Goal: Task Accomplishment & Management: Manage account settings

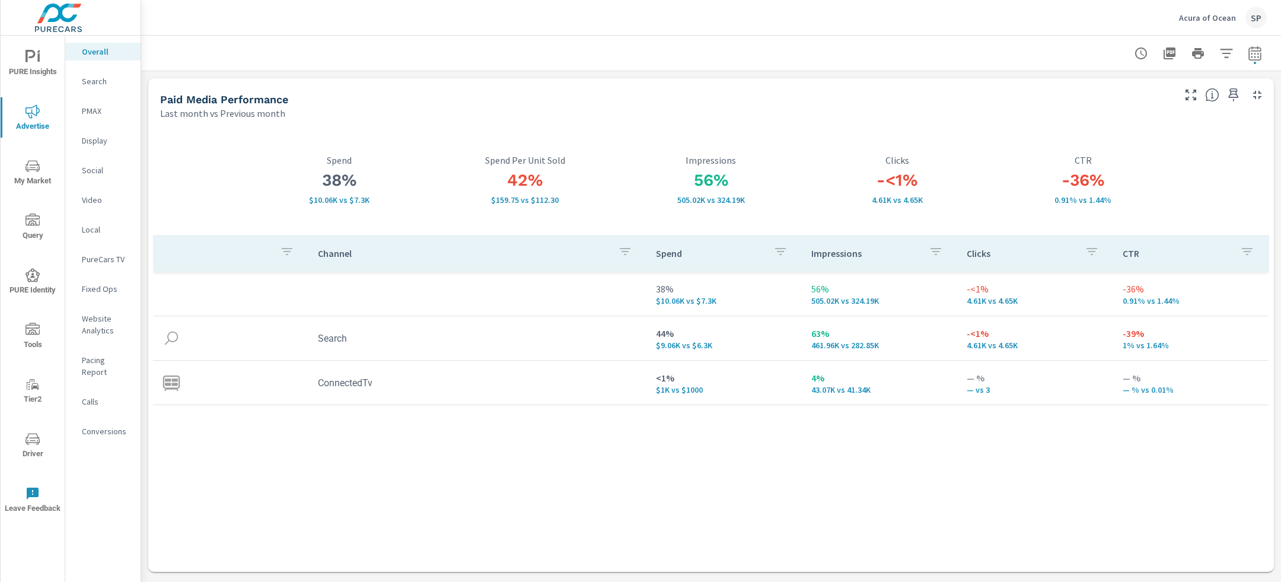
click at [1211, 20] on p "Acura of Ocean" at bounding box center [1207, 17] width 57 height 11
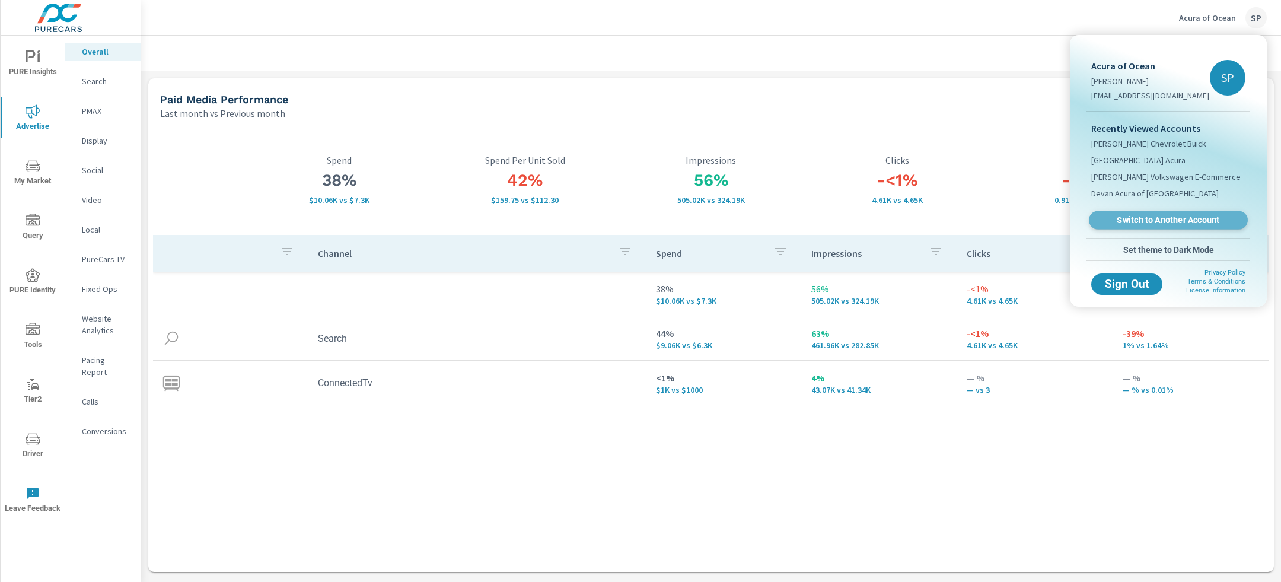
click at [1148, 218] on span "Switch to Another Account" at bounding box center [1168, 220] width 145 height 11
